Goal: Information Seeking & Learning: Learn about a topic

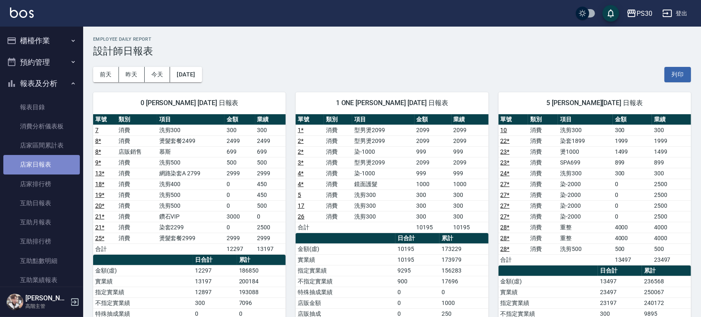
click at [42, 159] on link "店家日報表" at bounding box center [41, 164] width 77 height 19
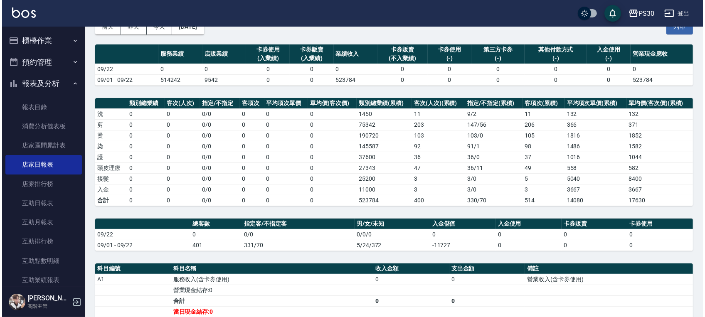
scroll to position [31, 0]
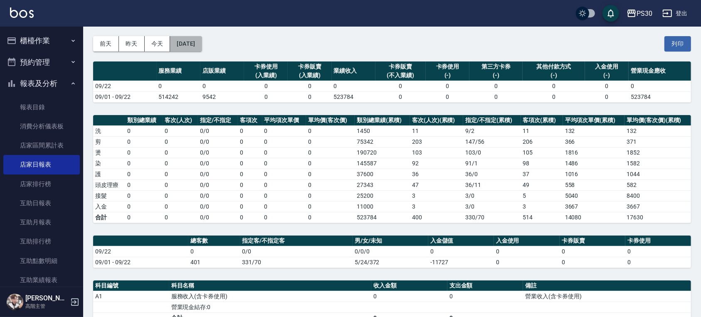
click at [202, 43] on button "[DATE]" at bounding box center [186, 43] width 32 height 15
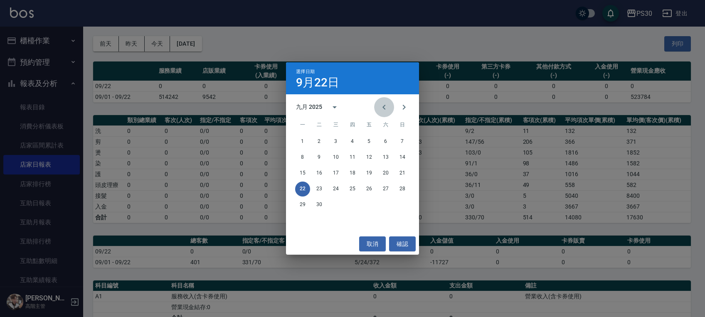
click at [383, 102] on icon "Previous month" at bounding box center [384, 107] width 10 height 10
click at [405, 205] on button "31" at bounding box center [402, 205] width 15 height 15
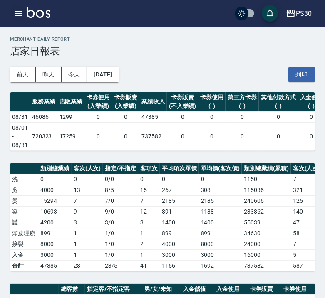
click at [16, 10] on icon "button" at bounding box center [18, 13] width 10 height 10
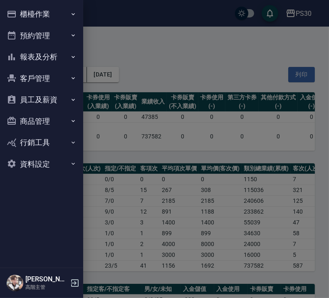
click at [44, 105] on button "員工及薪資" at bounding box center [41, 100] width 77 height 22
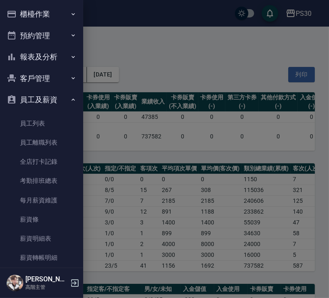
click at [50, 71] on button "客戶管理" at bounding box center [41, 79] width 77 height 22
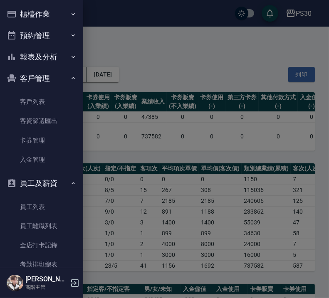
click at [51, 49] on button "報表及分析" at bounding box center [41, 57] width 77 height 22
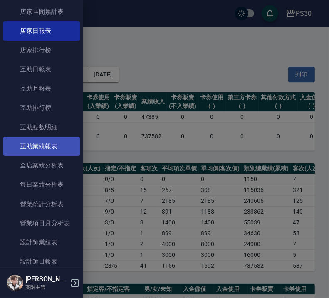
scroll to position [111, 0]
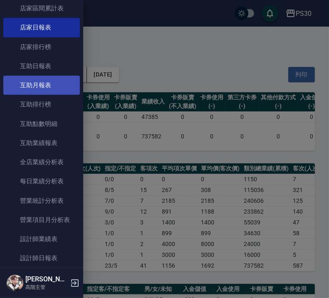
click at [42, 78] on link "互助月報表" at bounding box center [41, 85] width 77 height 19
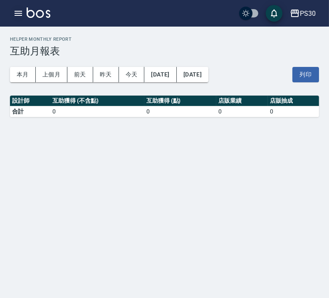
click at [17, 13] on icon "button" at bounding box center [18, 13] width 7 height 5
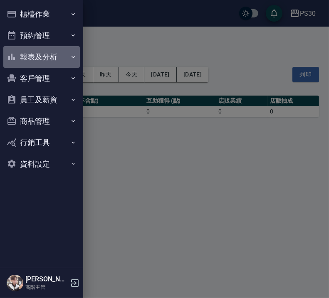
click at [42, 54] on button "報表及分析" at bounding box center [41, 57] width 77 height 22
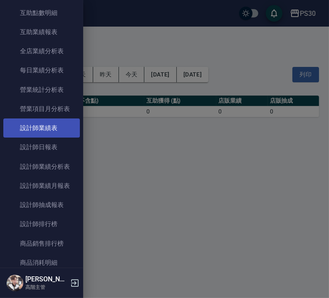
scroll to position [166, 0]
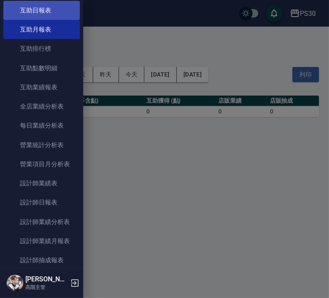
click at [43, 10] on link "互助日報表" at bounding box center [41, 10] width 77 height 19
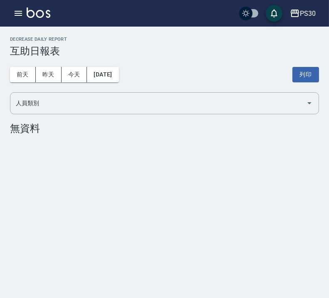
click at [25, 13] on button "button" at bounding box center [18, 13] width 17 height 17
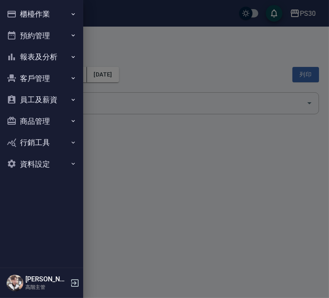
click at [40, 55] on button "報表及分析" at bounding box center [41, 57] width 77 height 22
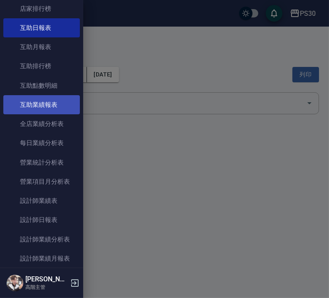
scroll to position [166, 0]
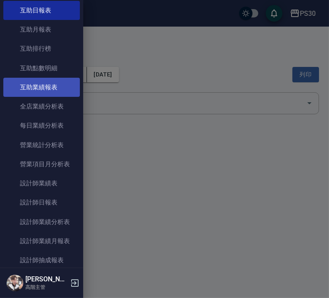
click at [49, 87] on link "互助業績報表" at bounding box center [41, 87] width 77 height 19
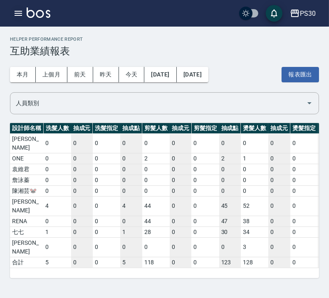
click at [18, 15] on icon "button" at bounding box center [18, 13] width 10 height 10
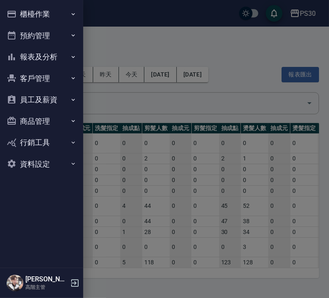
click at [50, 58] on button "報表及分析" at bounding box center [41, 57] width 77 height 22
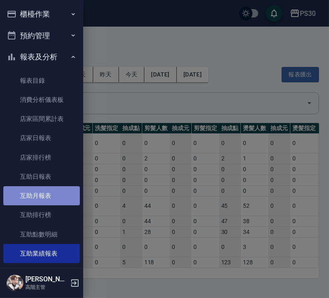
click at [61, 195] on link "互助月報表" at bounding box center [41, 195] width 77 height 19
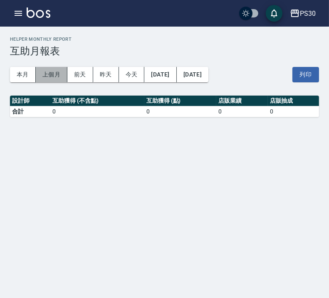
click at [54, 72] on button "上個月" at bounding box center [52, 74] width 32 height 15
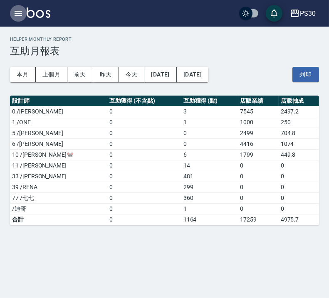
click at [20, 8] on icon "button" at bounding box center [18, 13] width 10 height 10
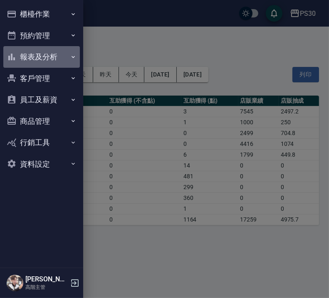
click at [53, 58] on button "報表及分析" at bounding box center [41, 57] width 77 height 22
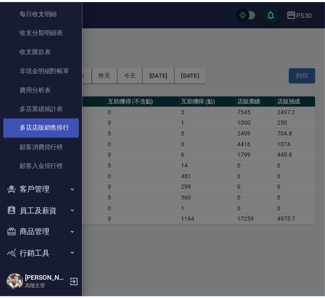
scroll to position [721, 0]
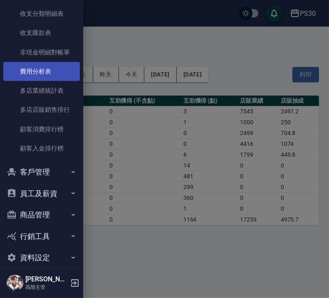
click at [48, 72] on link "費用分析表" at bounding box center [41, 71] width 77 height 19
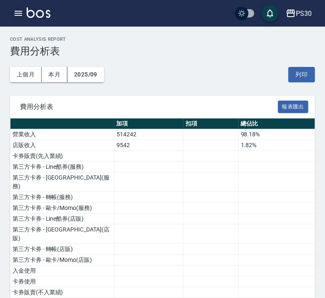
click at [17, 10] on icon "button" at bounding box center [18, 13] width 10 height 10
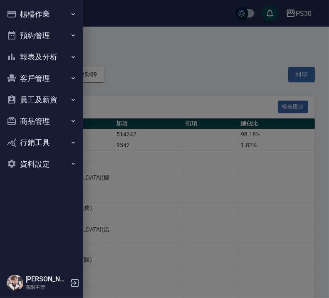
click at [17, 10] on button "櫃檯作業" at bounding box center [41, 14] width 77 height 22
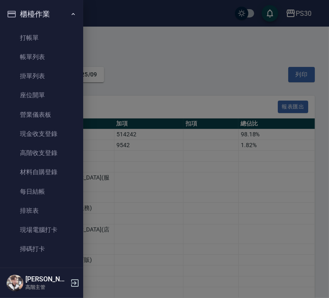
click at [121, 32] on div at bounding box center [164, 149] width 329 height 298
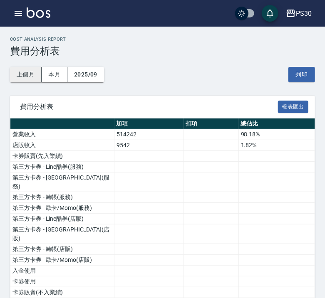
click at [31, 72] on button "上個月" at bounding box center [26, 74] width 32 height 15
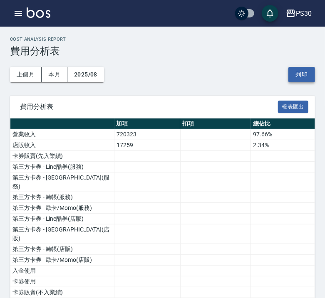
click at [301, 79] on button "列印" at bounding box center [301, 74] width 27 height 15
click at [295, 105] on button "報表匯出" at bounding box center [293, 107] width 31 height 13
click at [14, 13] on icon "button" at bounding box center [18, 13] width 10 height 10
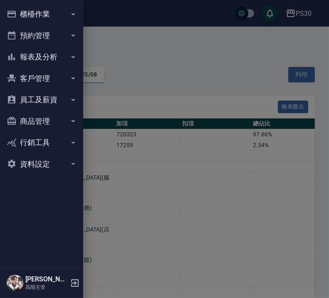
click at [56, 56] on button "報表及分析" at bounding box center [41, 57] width 77 height 22
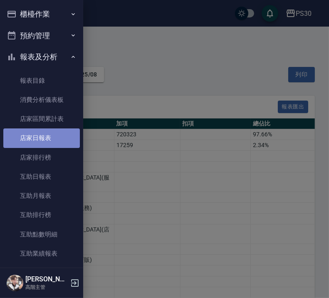
click at [42, 130] on link "店家日報表" at bounding box center [41, 138] width 77 height 19
